Goal: Information Seeking & Learning: Check status

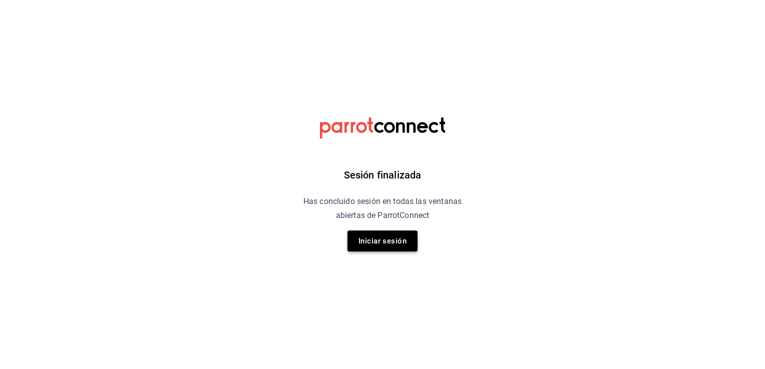
click at [402, 249] on button "Iniciar sesión" at bounding box center [382, 241] width 70 height 21
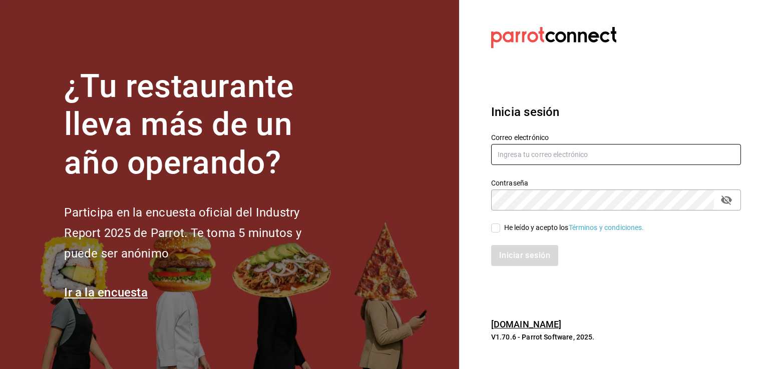
type input "[EMAIL_ADDRESS][DOMAIN_NAME]"
click at [493, 228] on input "He leído y acepto los Términos y condiciones." at bounding box center [495, 228] width 9 height 9
checkbox input "true"
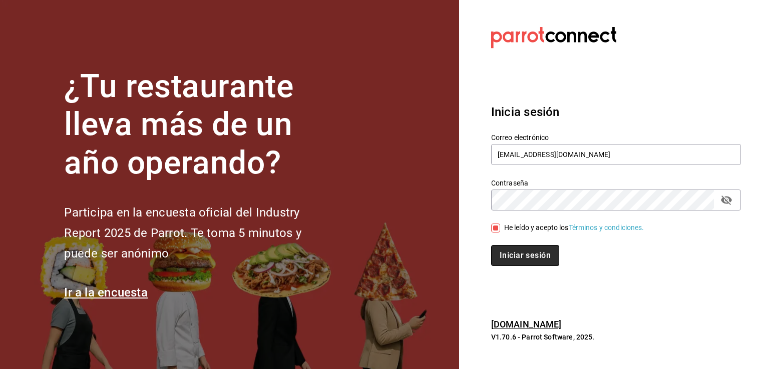
click at [539, 249] on button "Iniciar sesión" at bounding box center [525, 255] width 68 height 21
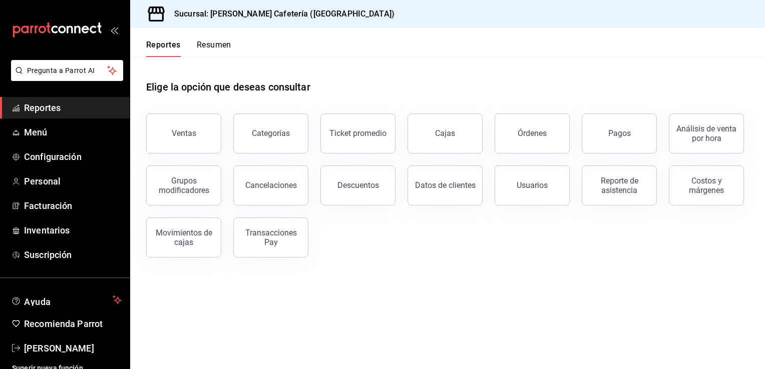
click at [380, 282] on main "Elige la opción que deseas consultar Ventas Categorías Ticket promedio Cajas Ór…" at bounding box center [447, 213] width 635 height 312
click at [178, 130] on div "Ventas" at bounding box center [184, 134] width 25 height 10
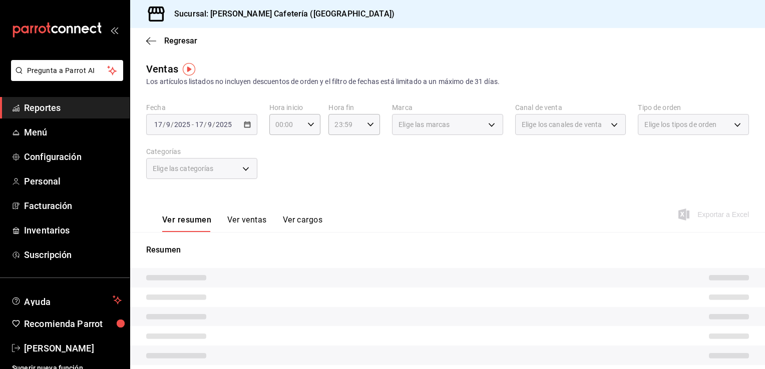
click at [250, 125] on div "[DATE] [DATE] - [DATE] [DATE]" at bounding box center [201, 124] width 111 height 21
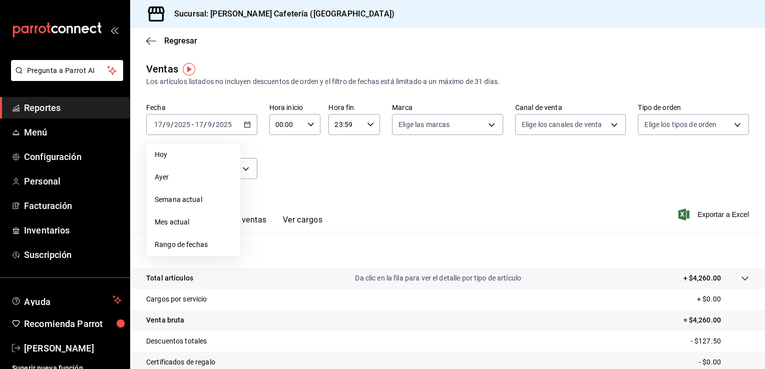
click at [197, 221] on span "Mes actual" at bounding box center [194, 222] width 78 height 11
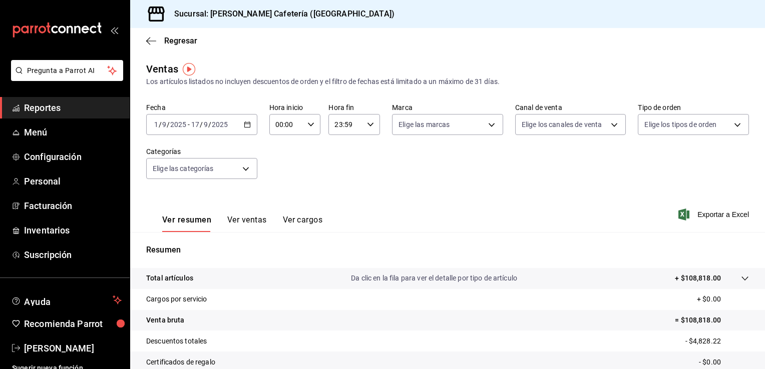
scroll to position [110, 0]
